Goal: Transaction & Acquisition: Purchase product/service

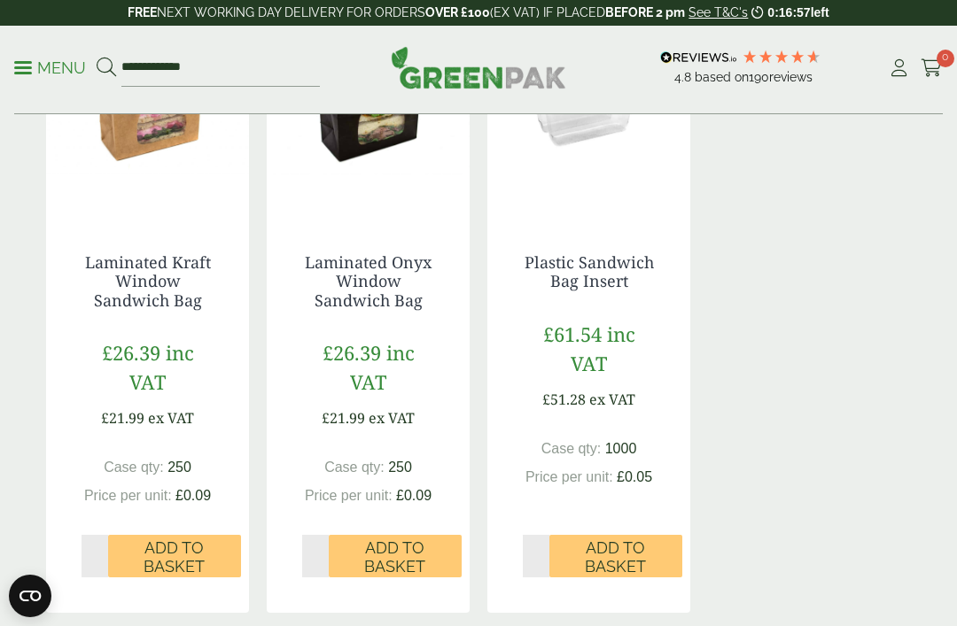
click at [163, 308] on link "Laminated Kraft Window Sandwich Bag" at bounding box center [148, 281] width 126 height 59
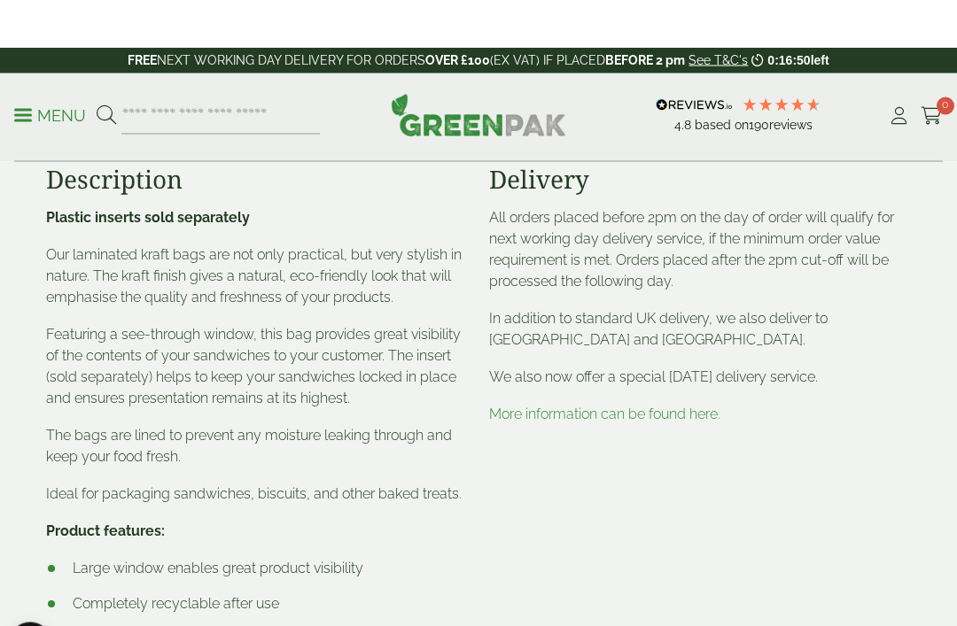
scroll to position [533, 0]
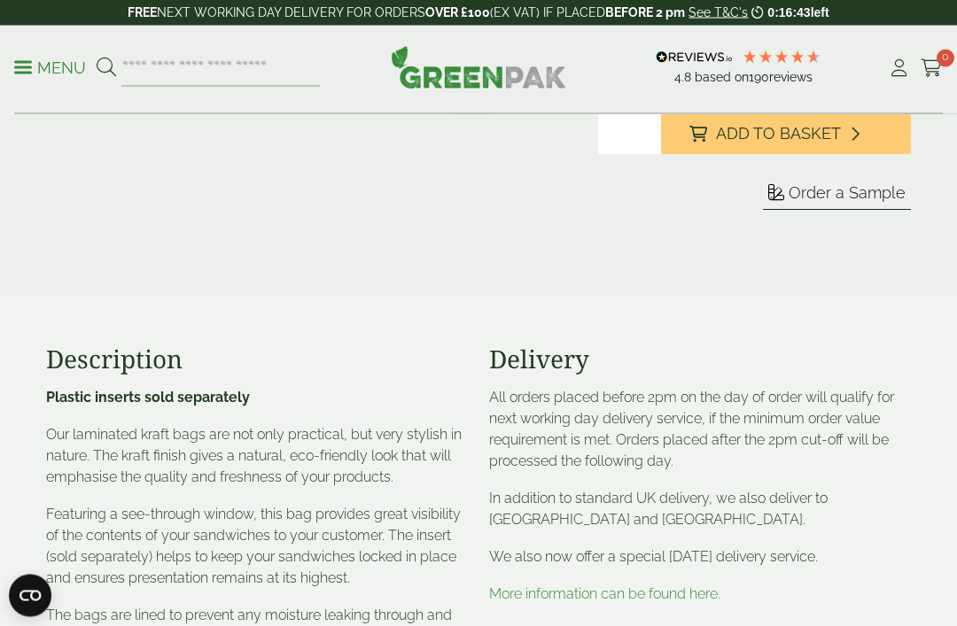
click at [776, 144] on span "Add to Basket" at bounding box center [778, 134] width 125 height 19
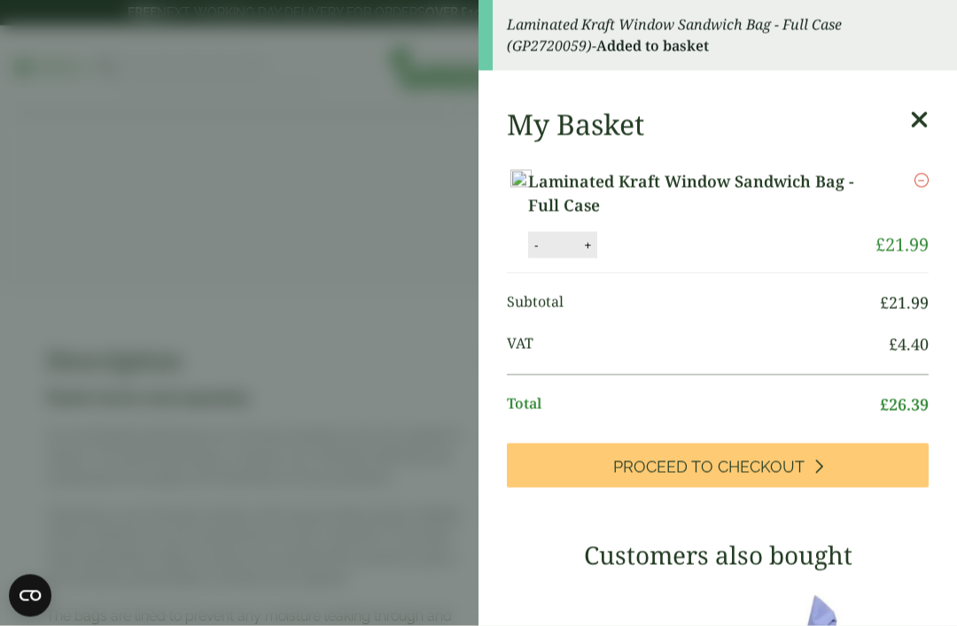
scroll to position [282, 0]
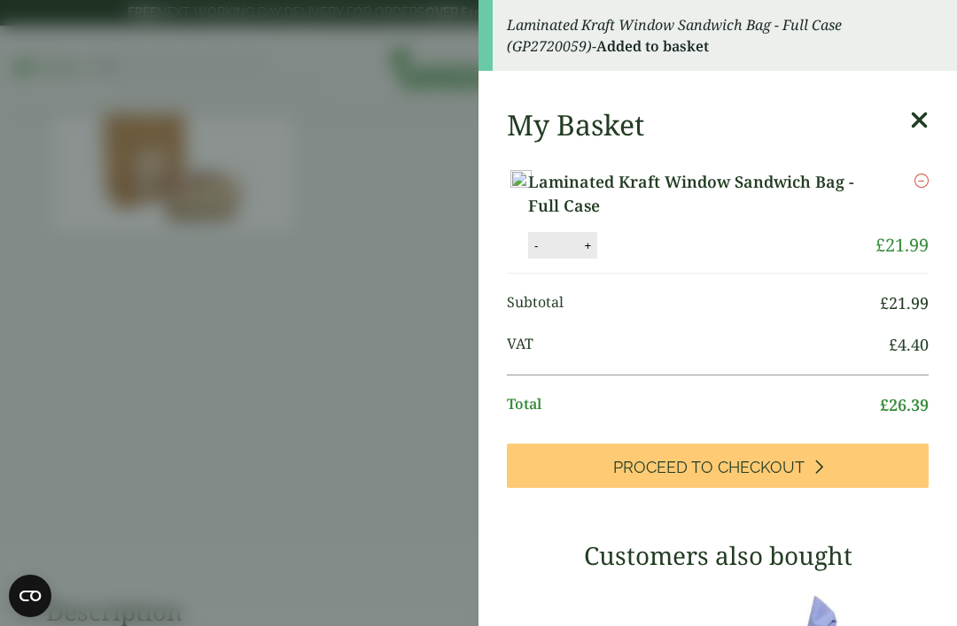
click at [596, 243] on button "+" at bounding box center [587, 245] width 18 height 15
click at [596, 242] on button "+" at bounding box center [587, 245] width 18 height 15
type input "*"
click at [689, 242] on button "Update" at bounding box center [645, 246] width 89 height 27
click at [689, 241] on button "Update" at bounding box center [645, 246] width 89 height 27
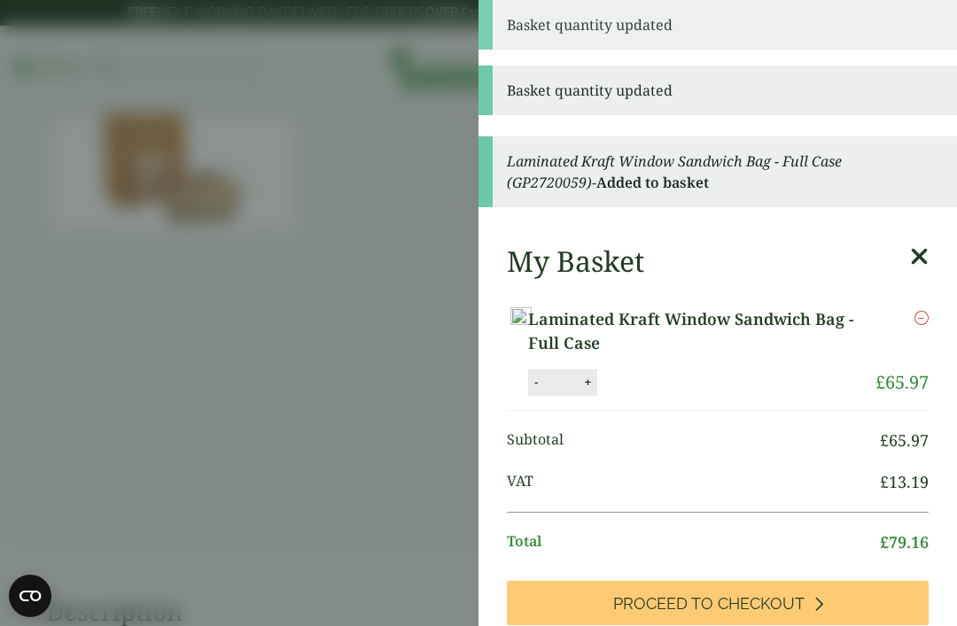
click at [596, 375] on button "+" at bounding box center [587, 382] width 18 height 15
type input "*"
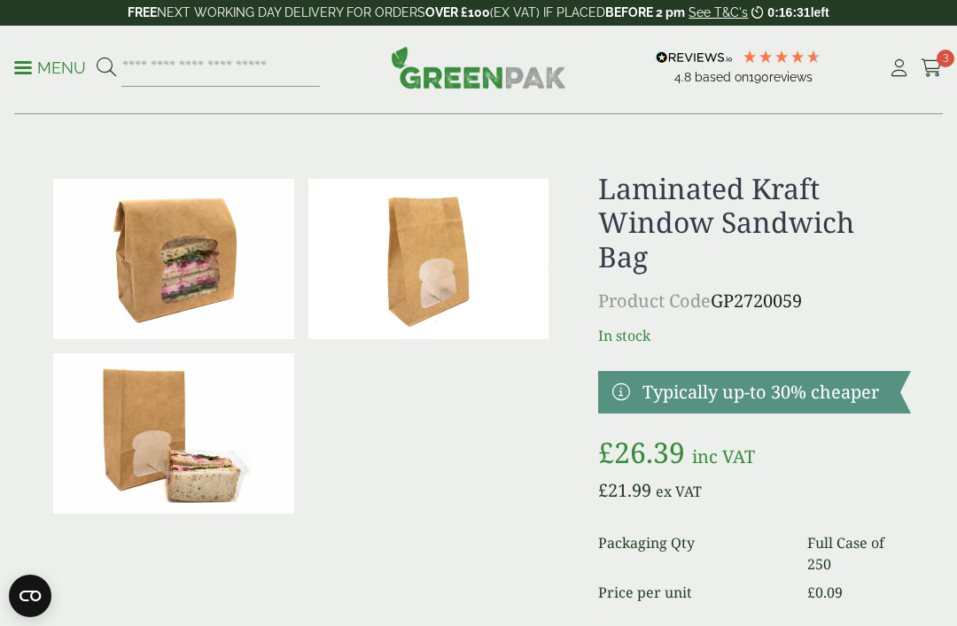
click at [935, 71] on icon at bounding box center [931, 68] width 22 height 18
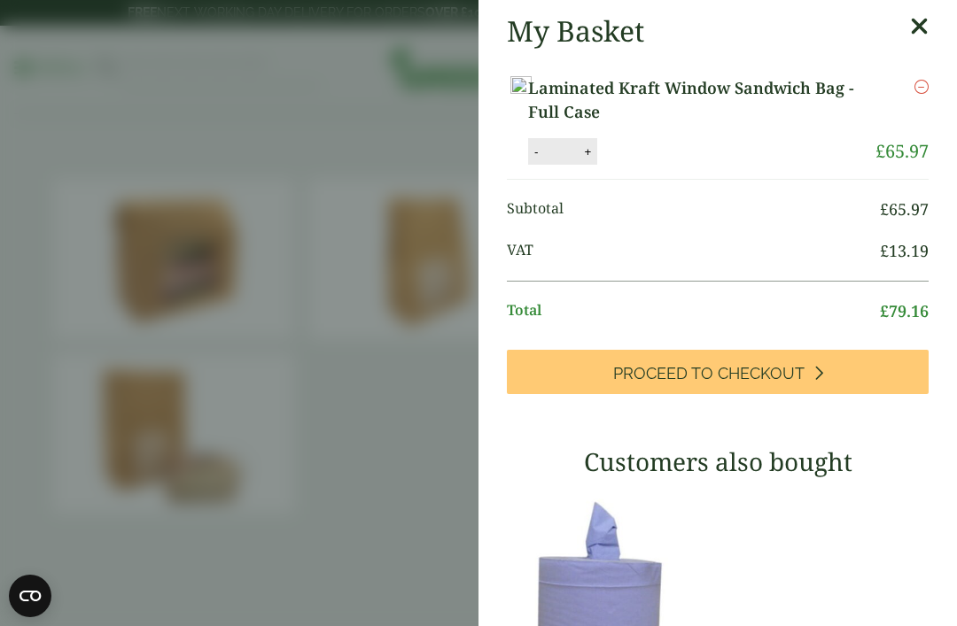
click at [596, 154] on button "+" at bounding box center [587, 151] width 18 height 15
click at [596, 153] on button "+" at bounding box center [587, 151] width 18 height 15
click at [596, 148] on button "+" at bounding box center [587, 151] width 18 height 15
type input "*"
click at [689, 152] on button "Update" at bounding box center [645, 152] width 89 height 27
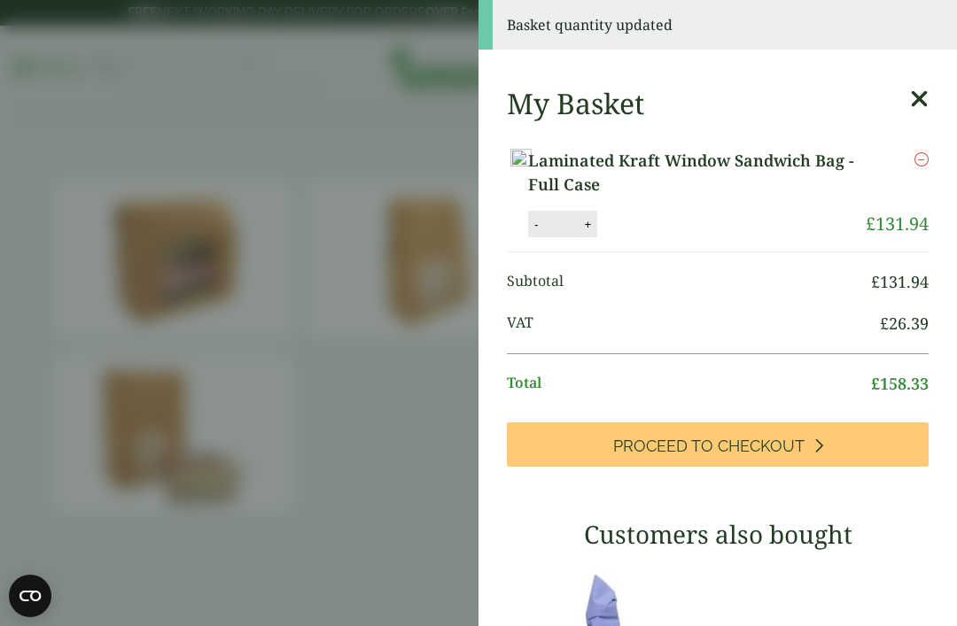
click at [260, 187] on aside "Basket quantity updated My Basket Laminated Kraft Window Sandwich Bag - Full Ca…" at bounding box center [478, 313] width 957 height 626
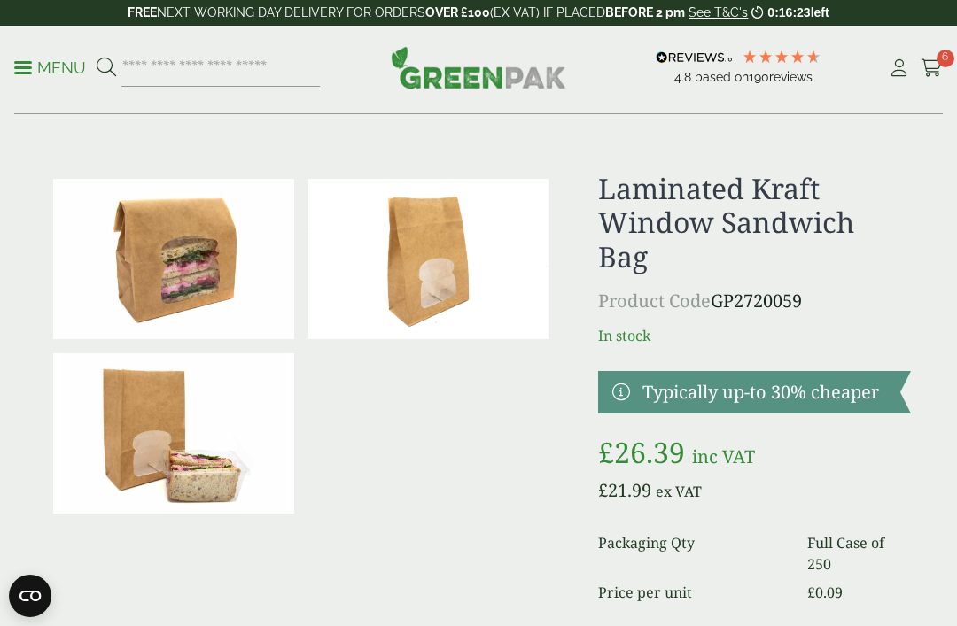
click at [42, 65] on p "Menu" at bounding box center [50, 68] width 72 height 21
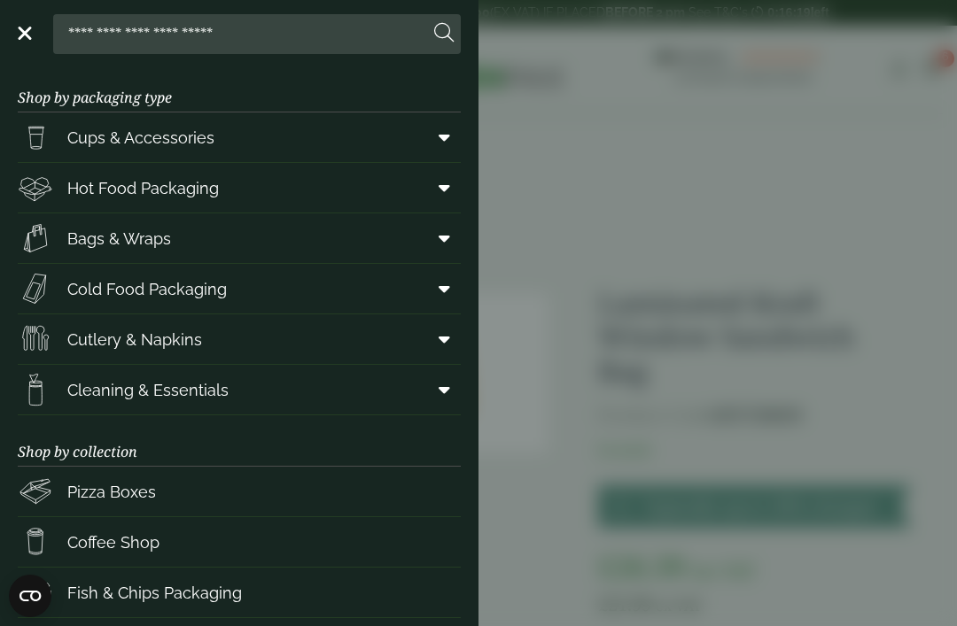
click at [605, 208] on aside "Close Shop by packaging type Cups & Accessories Hot Drink Paper Cups Smoothie C…" at bounding box center [478, 313] width 957 height 626
